Goal: Find specific page/section: Find specific page/section

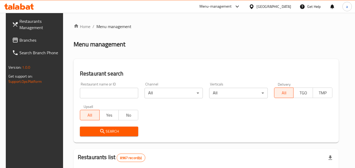
click at [279, 13] on div "​ Menu-management Qatar Get Help a Restaurants Management Branches Search Branc…" at bounding box center [177, 90] width 355 height 155
click at [254, 7] on icon at bounding box center [252, 7] width 6 height 6
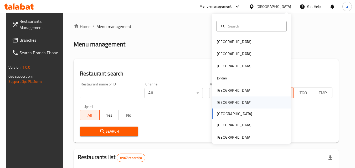
click at [219, 104] on div "[GEOGRAPHIC_DATA]" at bounding box center [233, 103] width 35 height 6
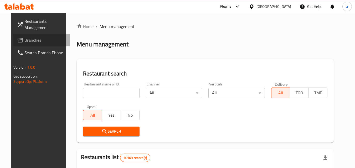
click at [24, 38] on span "Branches" at bounding box center [44, 40] width 41 height 6
